Goal: Transaction & Acquisition: Purchase product/service

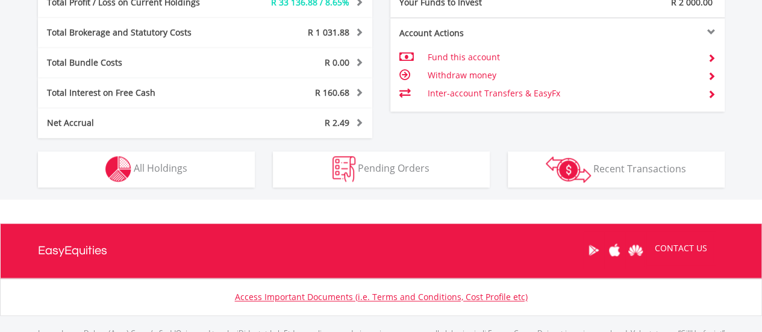
scroll to position [720, 0]
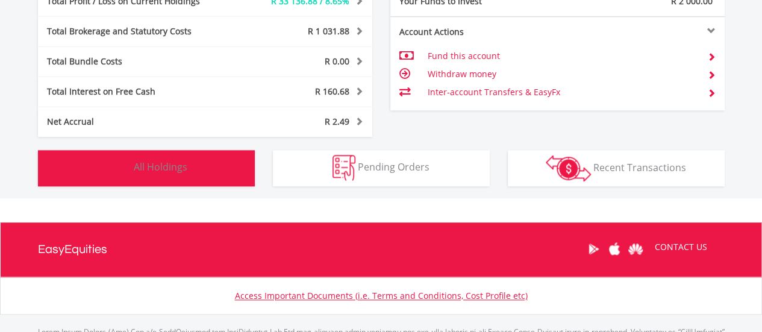
click at [241, 168] on button "Holdings All Holdings" at bounding box center [146, 168] width 217 height 36
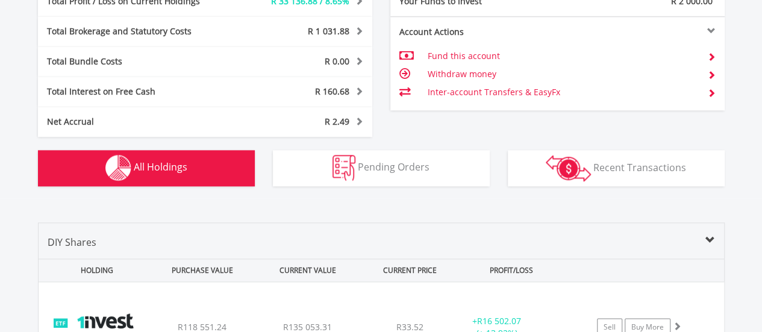
scroll to position [941, 0]
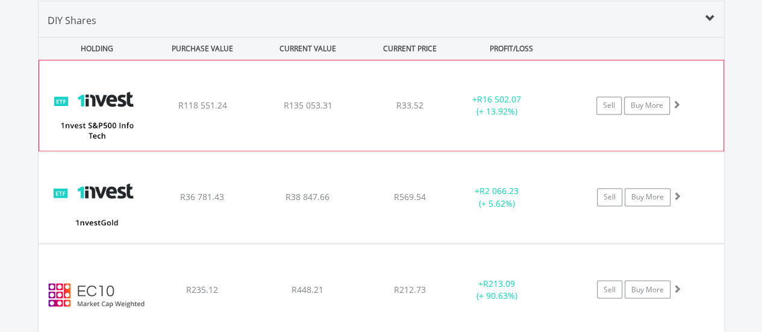
click at [347, 118] on div "﻿ 1nvest S&P500 Info Tech Index Feeder ETF R118 551.24 R135 053.31 R33.52 + R16…" at bounding box center [381, 105] width 685 height 90
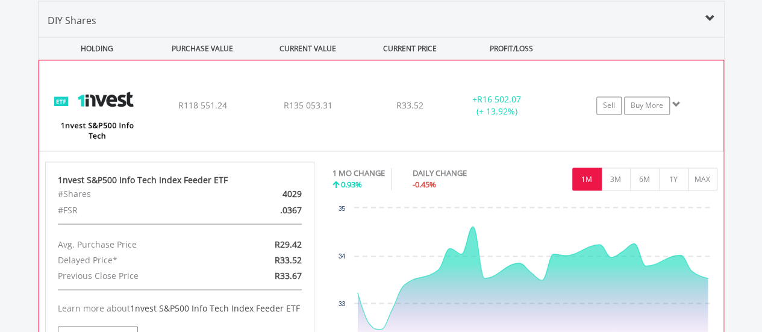
click at [451, 111] on div "+ R16 502.07 (+ 13.92%)" at bounding box center [496, 105] width 90 height 24
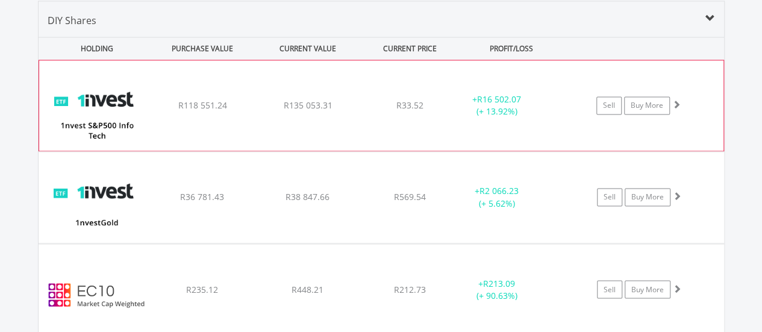
click at [451, 111] on div "+ R16 502.07 (+ 13.92%)" at bounding box center [496, 105] width 90 height 24
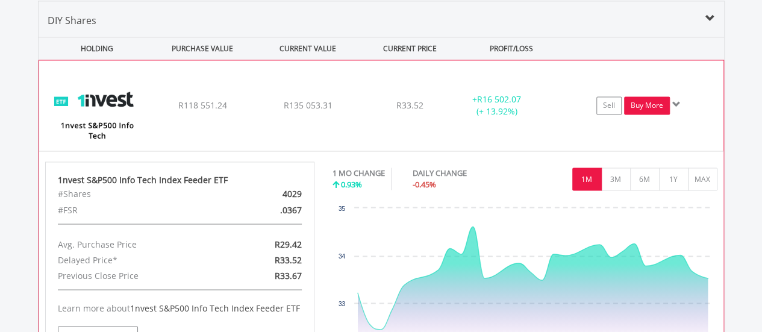
click at [644, 108] on link "Buy More" at bounding box center [647, 105] width 46 height 18
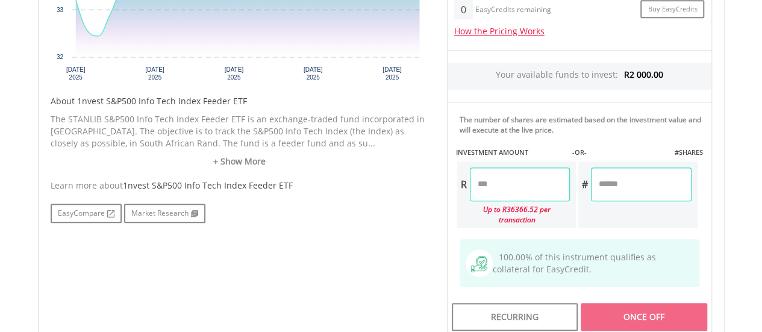
scroll to position [520, 0]
click at [536, 192] on input "number" at bounding box center [520, 184] width 100 height 34
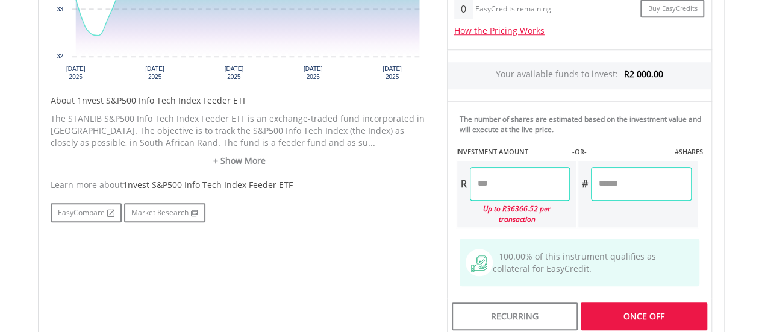
type input "*******"
click at [585, 144] on div "Last Updated Price: 15-min. Delay* Price Update Cost: 2 Credits Request A Price…" at bounding box center [579, 101] width 283 height 468
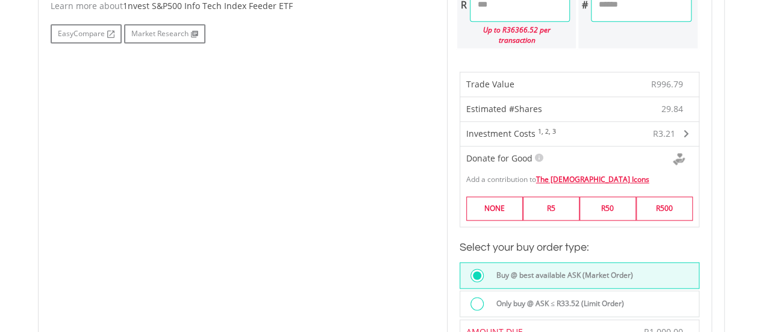
scroll to position [726, 0]
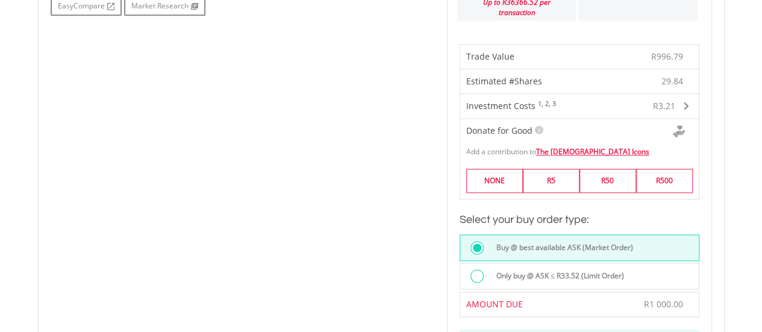
click at [597, 271] on div "Only buy @ ASK ≤ R33.52 (Limit Order)" at bounding box center [593, 277] width 209 height 16
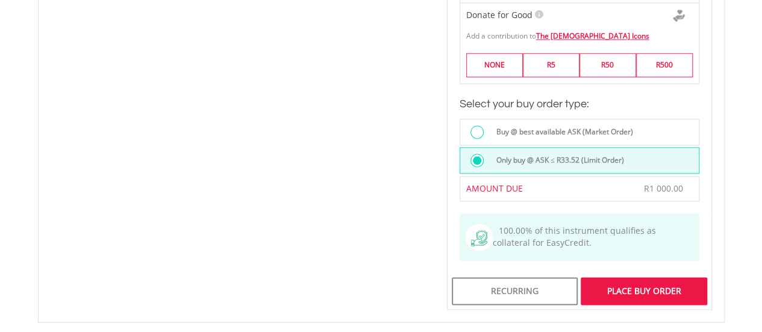
scroll to position [847, 0]
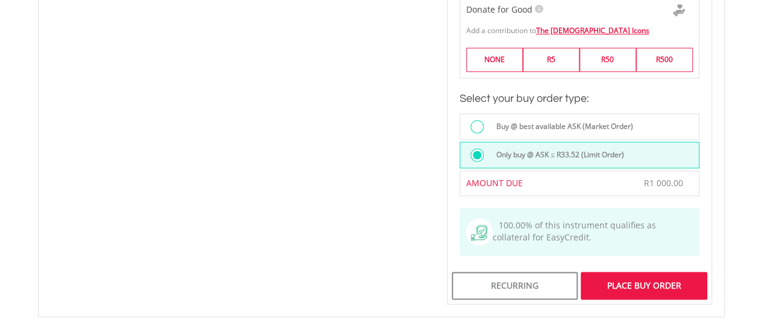
click at [635, 272] on div "Place Buy Order" at bounding box center [644, 286] width 126 height 28
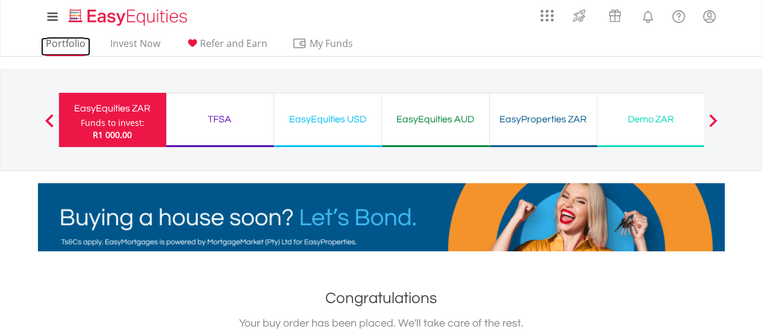
click at [71, 51] on link "Portfolio" at bounding box center [65, 46] width 49 height 19
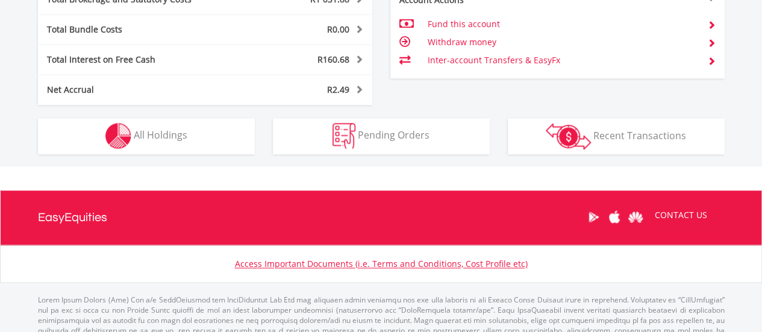
scroll to position [763, 0]
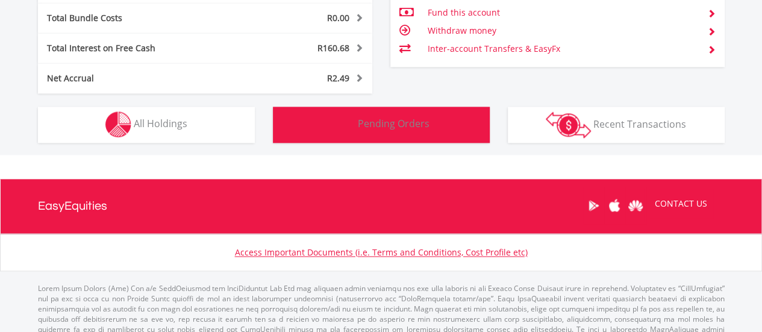
click at [384, 125] on span "Pending Orders" at bounding box center [394, 123] width 72 height 13
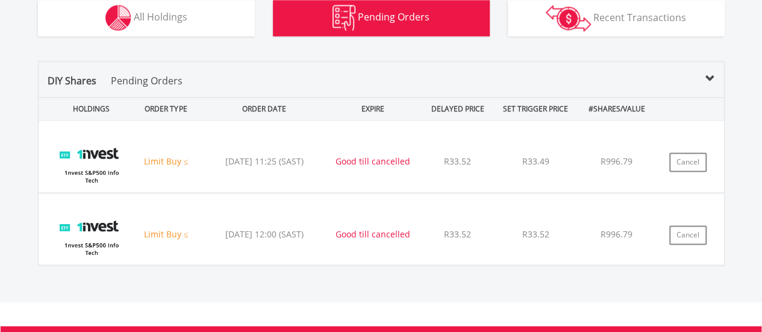
scroll to position [929, 0]
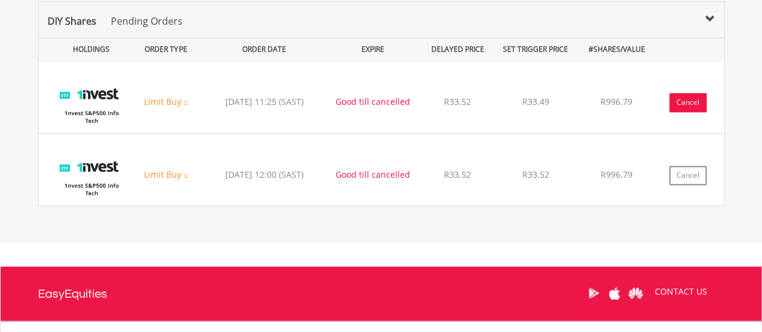
click at [689, 98] on button "Cancel" at bounding box center [688, 102] width 37 height 19
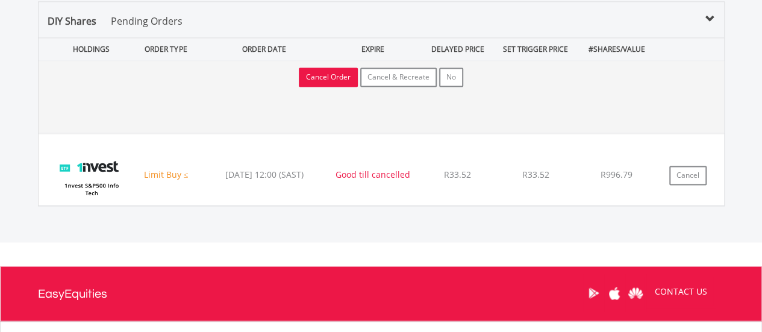
drag, startPoint x: 336, startPoint y: 85, endPoint x: 330, endPoint y: 75, distance: 11.9
click at [330, 75] on form "Cancel Order Cancel & Recreate No" at bounding box center [381, 77] width 198 height 33
click at [330, 75] on button "Cancel Order" at bounding box center [328, 77] width 59 height 19
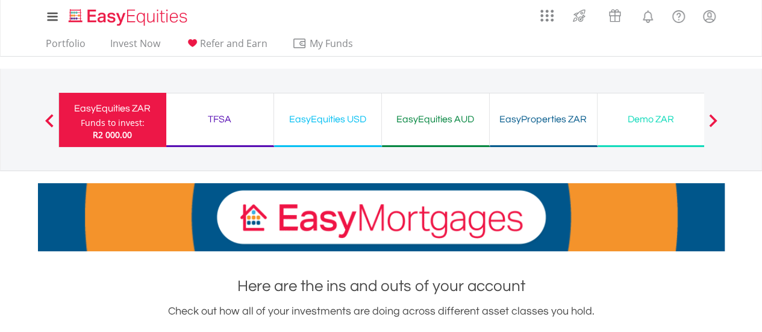
click at [242, 116] on div "TFSA" at bounding box center [220, 119] width 93 height 17
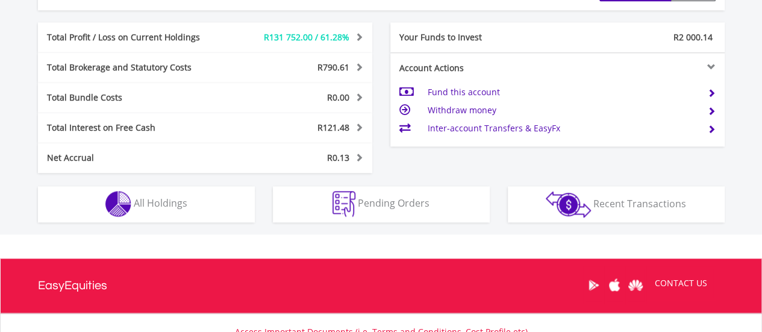
scroll to position [734, 0]
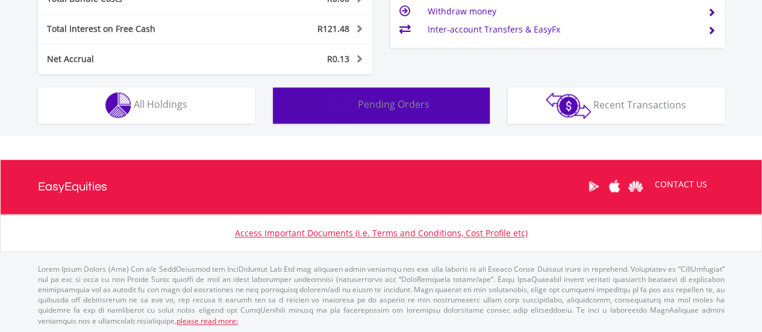
click at [364, 112] on button "Pending Orders Pending Orders" at bounding box center [381, 105] width 217 height 36
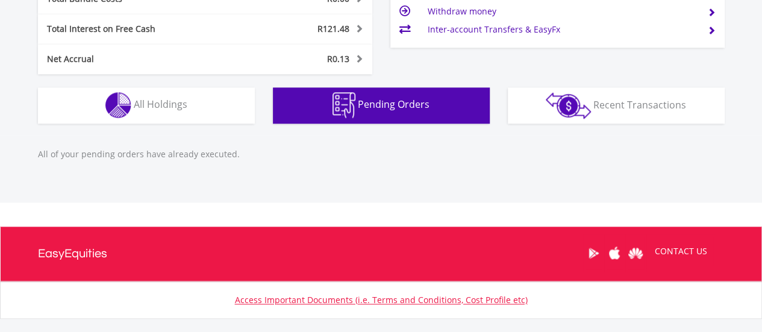
scroll to position [801, 0]
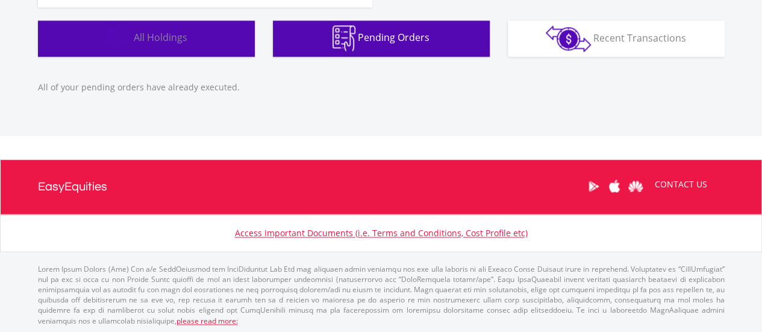
click at [156, 45] on button "Holdings All Holdings" at bounding box center [146, 38] width 217 height 36
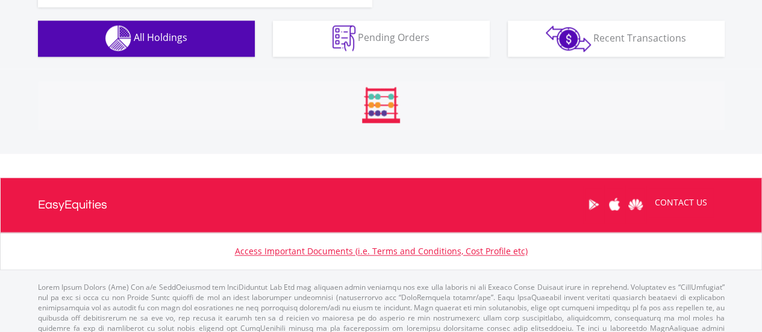
scroll to position [893, 0]
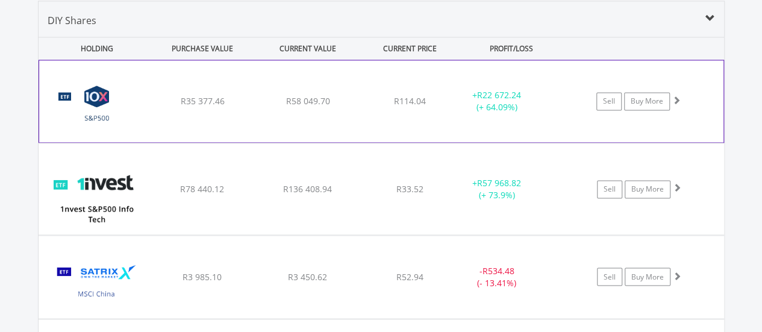
click at [451, 113] on div "﻿ 10X S&P 500 Exchange Traded Fund R35 377.46 R58 049.70 R114.04 + R22 672.24 (…" at bounding box center [381, 101] width 685 height 82
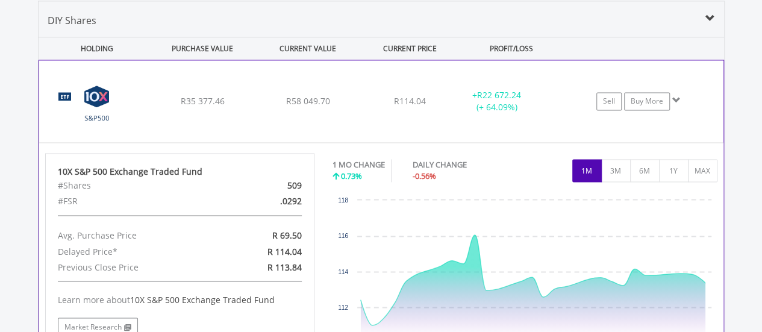
click at [451, 113] on div "﻿ 10X S&P 500 Exchange Traded Fund R35 377.46 R58 049.70 R114.04 + R22 672.24 (…" at bounding box center [381, 101] width 685 height 82
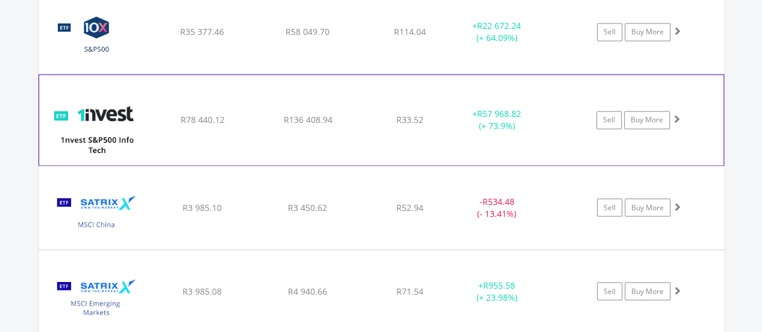
scroll to position [963, 0]
click at [394, 37] on div "R33.52" at bounding box center [410, 31] width 96 height 12
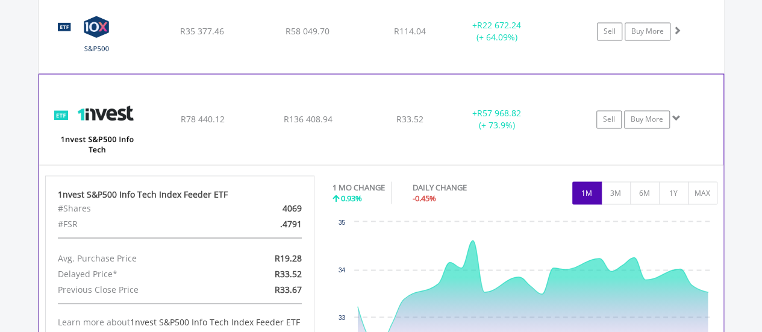
click at [394, 37] on div "R33.52" at bounding box center [410, 31] width 96 height 12
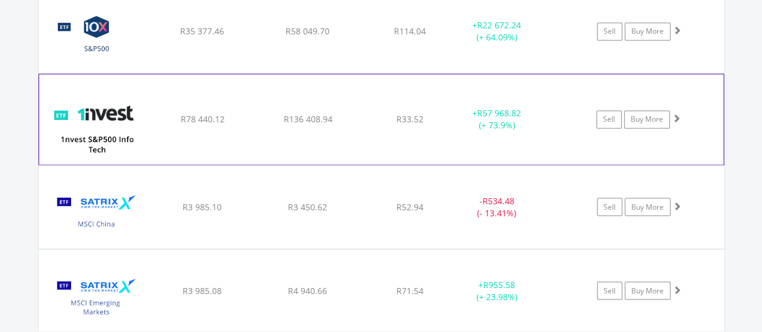
click at [394, 37] on div "R33.52" at bounding box center [410, 31] width 96 height 12
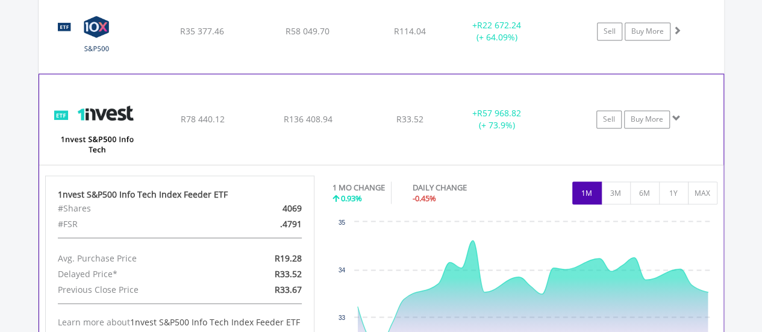
click at [423, 73] on div "﻿ 1nvest S&P500 Info Tech Index Feeder ETF R78 440.12 R136 408.94 R33.52 + R57 …" at bounding box center [382, 31] width 686 height 83
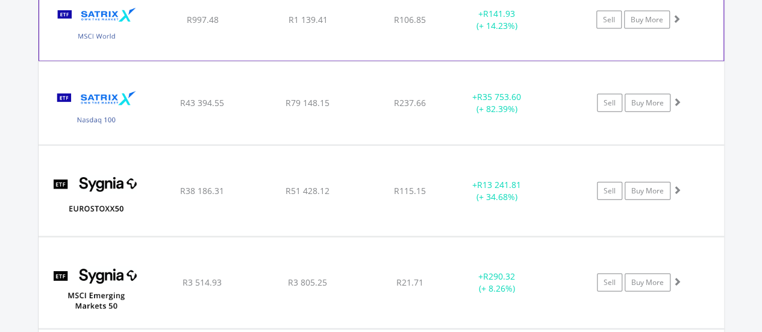
scroll to position [1318, 0]
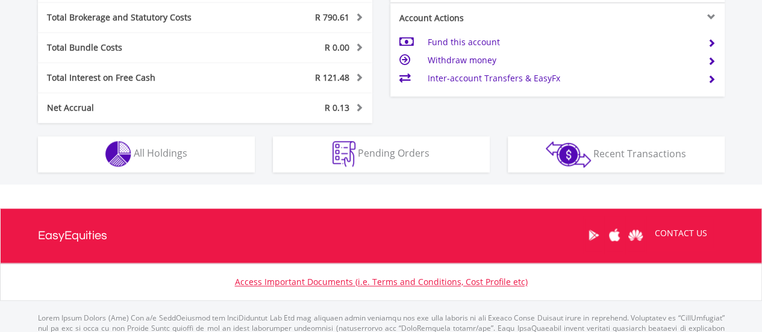
scroll to position [686, 0]
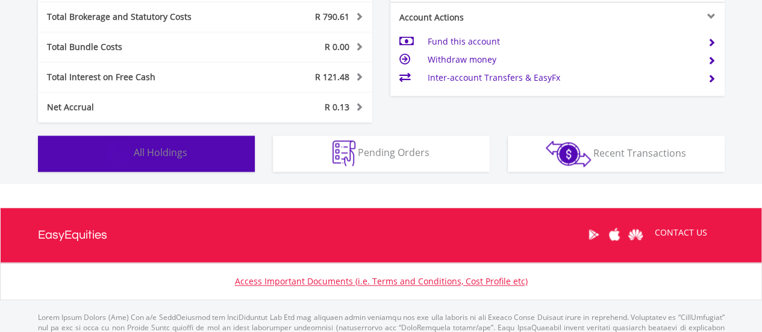
click at [203, 153] on button "Holdings All Holdings" at bounding box center [146, 154] width 217 height 36
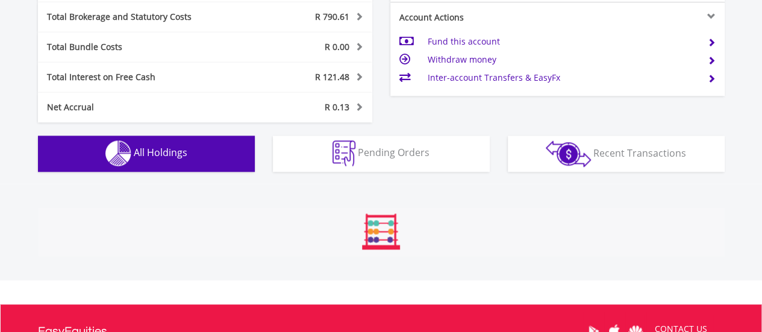
scroll to position [893, 0]
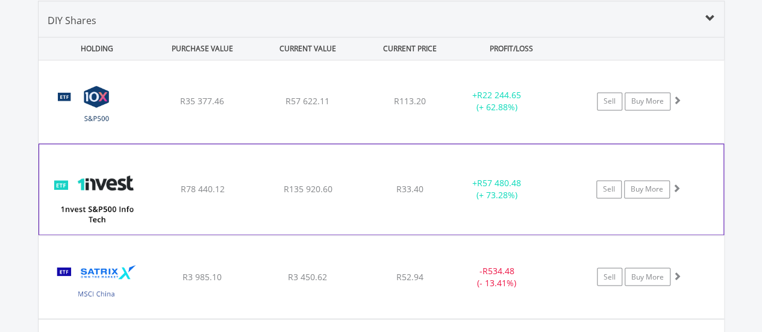
click at [407, 143] on div "﻿ 1nvest S&P500 Info Tech Index Feeder ETF R78 440.12 R135 920.60 R33.40 + R57 …" at bounding box center [382, 101] width 686 height 83
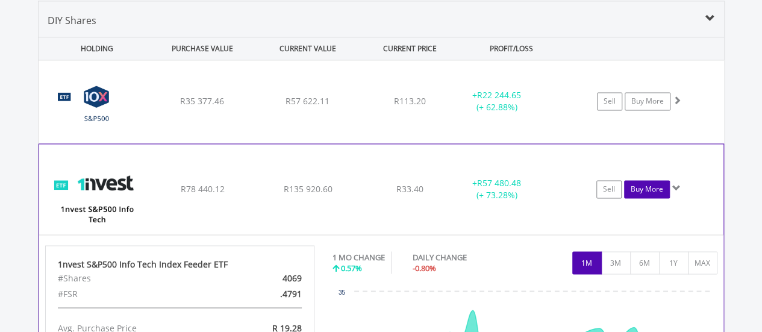
click at [657, 181] on link "Buy More" at bounding box center [647, 189] width 46 height 18
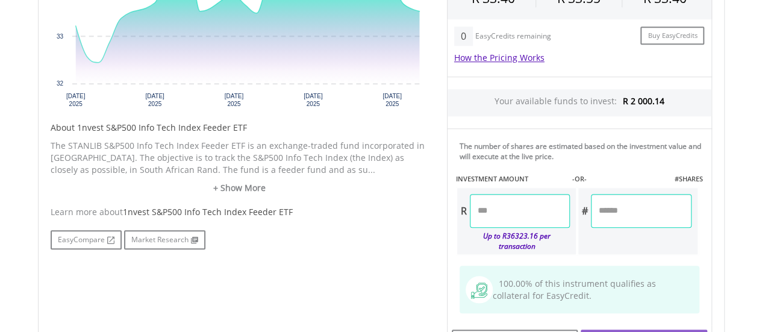
scroll to position [551, 0]
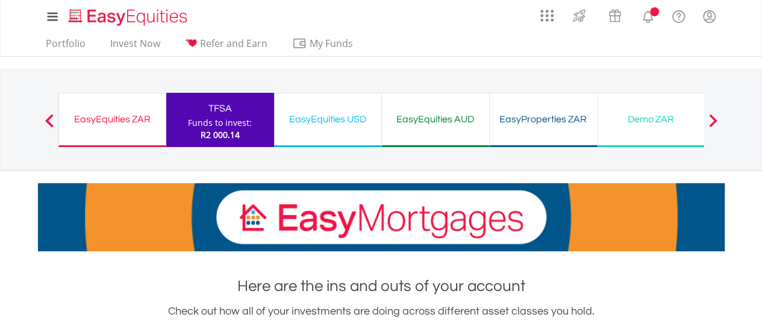
scroll to position [522, 0]
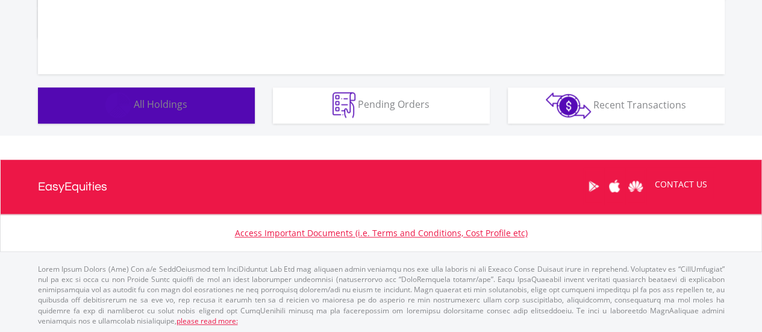
click at [198, 99] on button "Holdings All Holdings" at bounding box center [146, 105] width 217 height 36
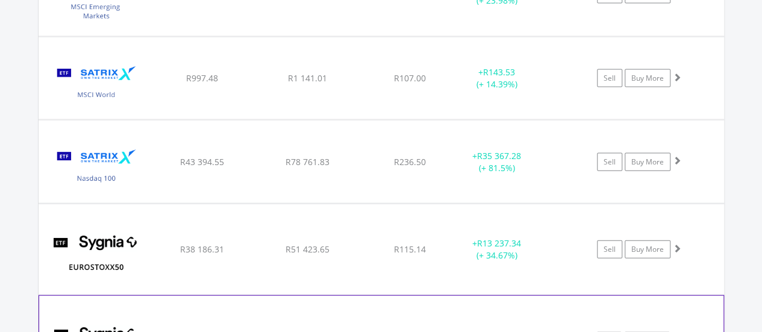
scroll to position [1254, 0]
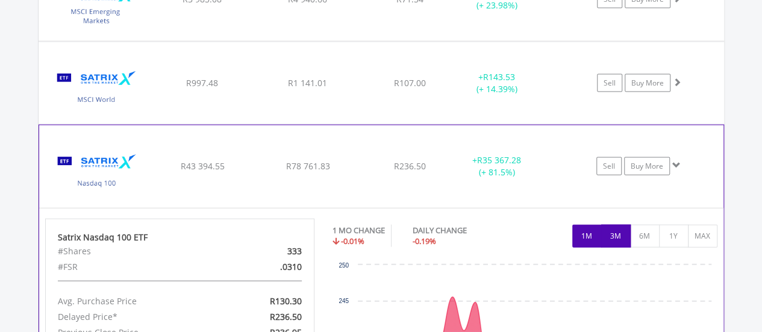
click at [617, 240] on button "3M" at bounding box center [617, 236] width 30 height 23
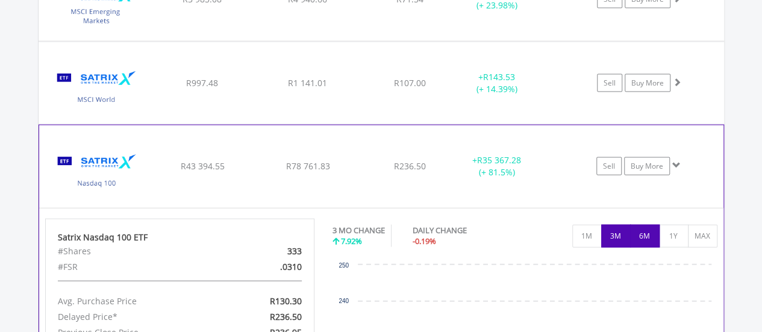
click at [642, 231] on button "6M" at bounding box center [645, 236] width 30 height 23
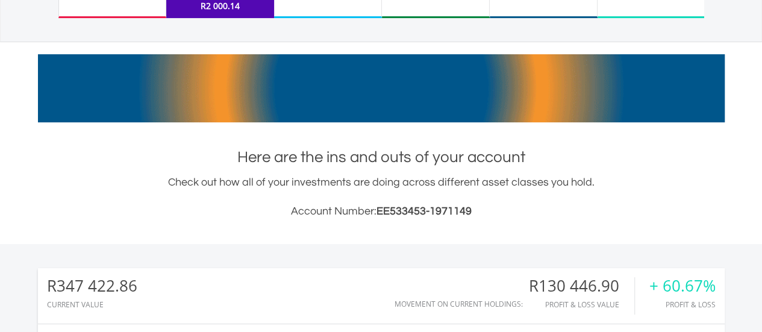
scroll to position [0, 0]
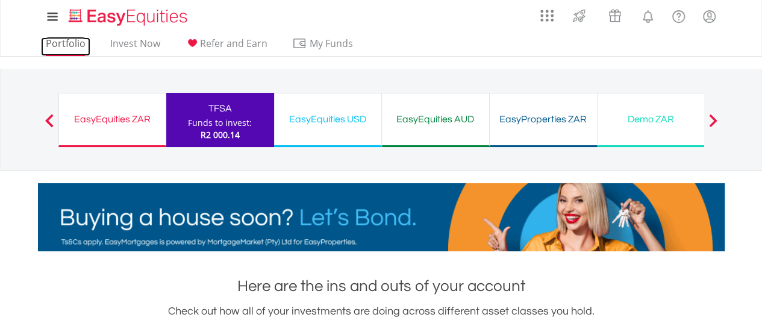
click at [70, 45] on link "Portfolio" at bounding box center [65, 46] width 49 height 19
